Goal: Task Accomplishment & Management: Manage account settings

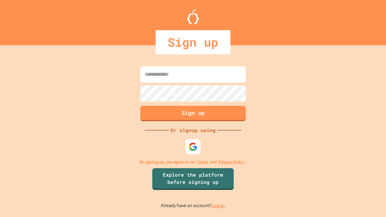
click at [219, 206] on link "Log in." at bounding box center [219, 206] width 14 height 6
